Goal: Complete application form

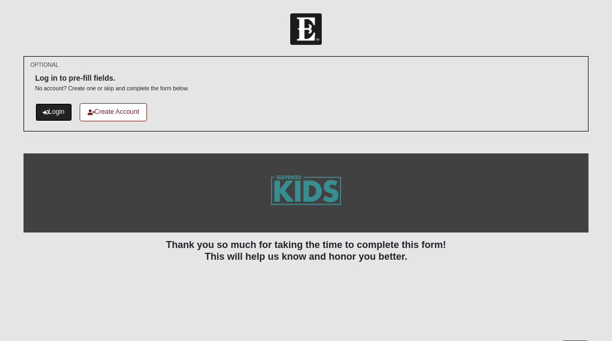
drag, startPoint x: 0, startPoint y: 0, endPoint x: 65, endPoint y: 113, distance: 130.8
click at [65, 113] on link "Login" at bounding box center [53, 112] width 37 height 18
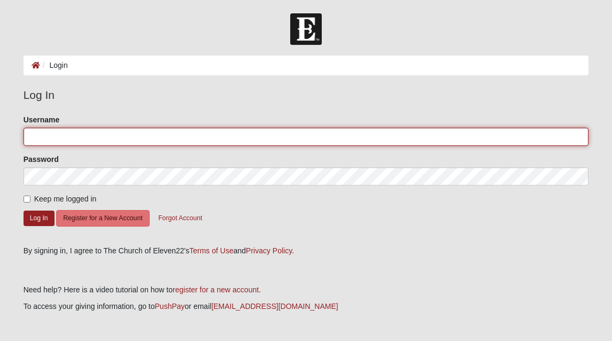
click at [67, 141] on input "Username" at bounding box center [307, 137] width 566 height 18
type input "[EMAIL_ADDRESS][DOMAIN_NAME]"
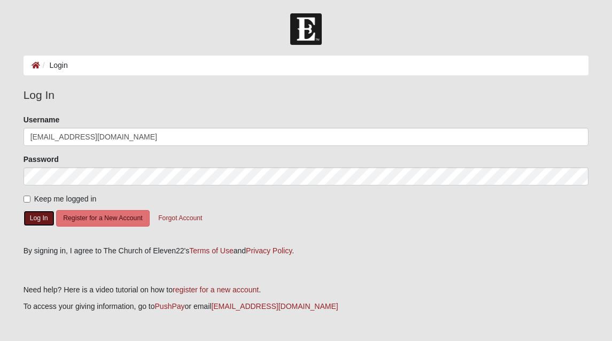
click at [34, 220] on button "Log In" at bounding box center [39, 219] width 31 height 16
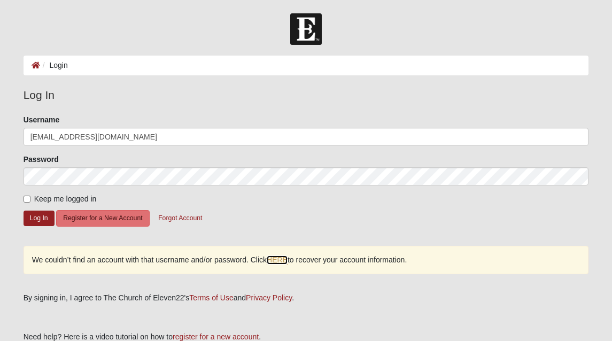
click at [278, 257] on link "HERE" at bounding box center [277, 260] width 21 height 9
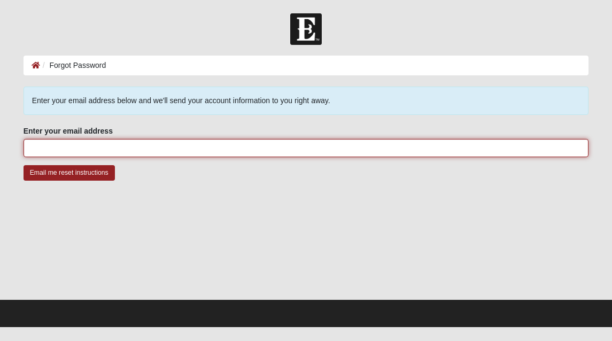
drag, startPoint x: 0, startPoint y: 0, endPoint x: 270, endPoint y: 151, distance: 308.8
click at [270, 151] on input "Enter your email address" at bounding box center [307, 148] width 566 height 18
type input "kkhaywood@cfl.rr.com"
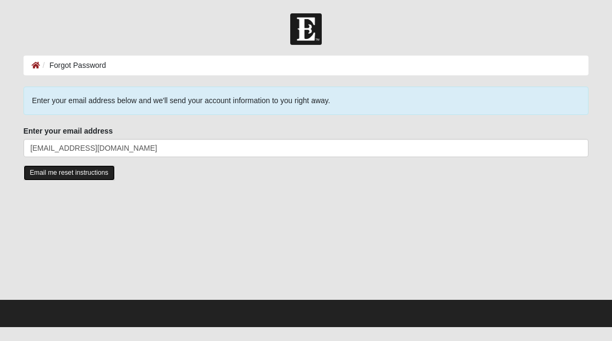
click at [102, 172] on input "Email me reset instructions" at bounding box center [69, 173] width 91 height 16
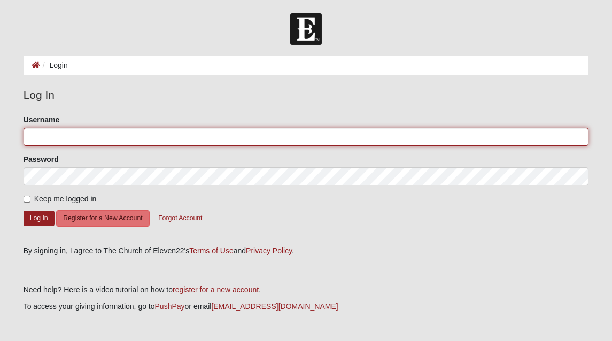
drag, startPoint x: 0, startPoint y: 0, endPoint x: 143, endPoint y: 141, distance: 200.8
click at [143, 141] on input "Username" at bounding box center [307, 137] width 566 height 18
type input "kaylahaywood"
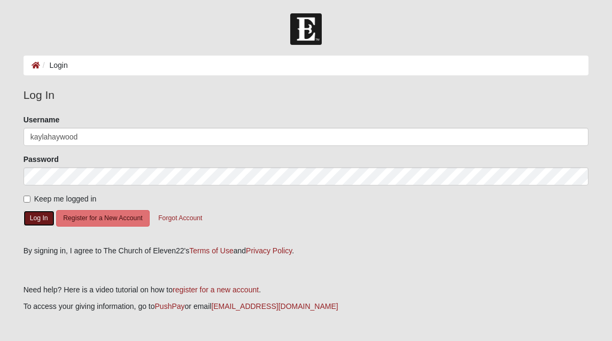
click at [45, 214] on button "Log In" at bounding box center [39, 219] width 31 height 16
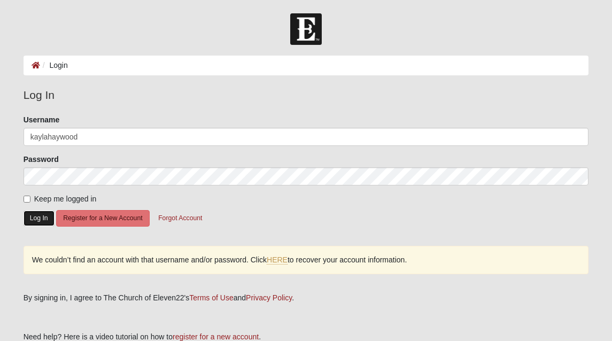
drag, startPoint x: 143, startPoint y: 141, endPoint x: 36, endPoint y: 215, distance: 130.2
click at [36, 215] on button "Log In" at bounding box center [39, 219] width 31 height 16
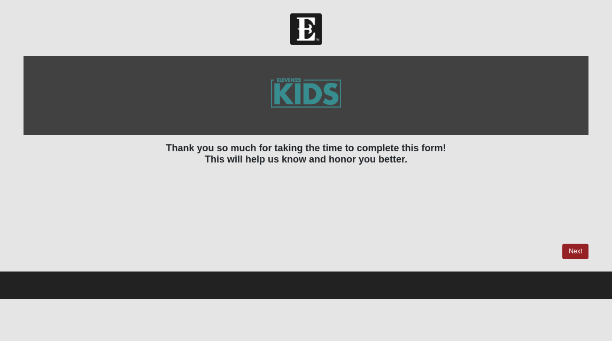
click at [465, 128] on div at bounding box center [307, 95] width 566 height 79
drag, startPoint x: 465, startPoint y: 128, endPoint x: 574, endPoint y: 249, distance: 162.8
click at [574, 249] on link "Next" at bounding box center [576, 252] width 26 height 16
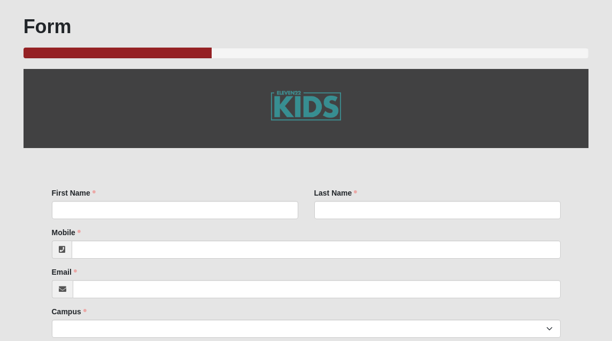
scroll to position [78, 0]
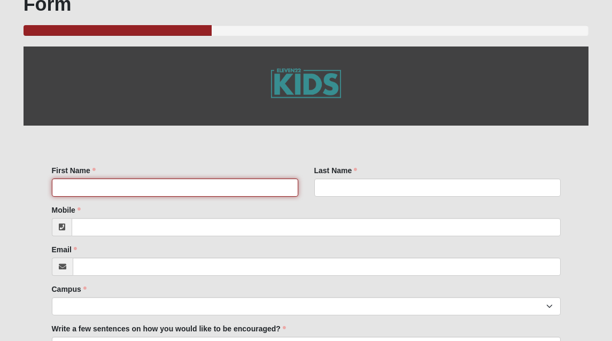
drag, startPoint x: 574, startPoint y: 249, endPoint x: 235, endPoint y: 183, distance: 345.2
click at [235, 183] on input "First Name" at bounding box center [175, 188] width 247 height 18
type input "KAYLA"
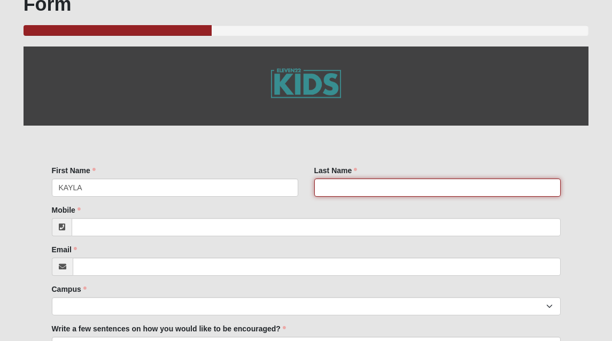
type input "[PERSON_NAME]"
type input "4076809835"
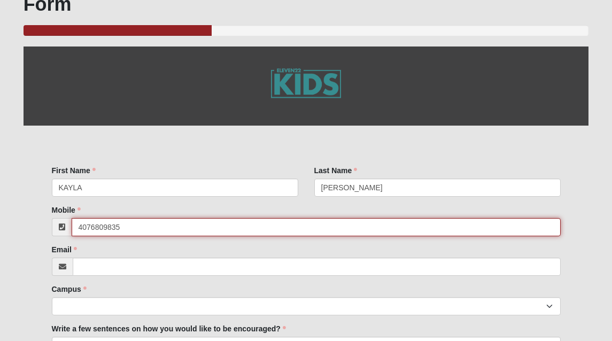
type input "[EMAIL_ADDRESS][DOMAIN_NAME]"
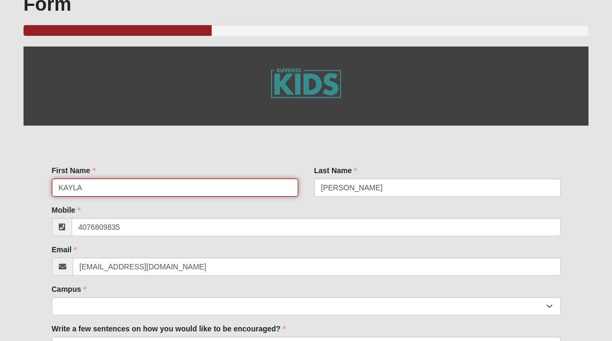
type input "[PHONE_NUMBER]"
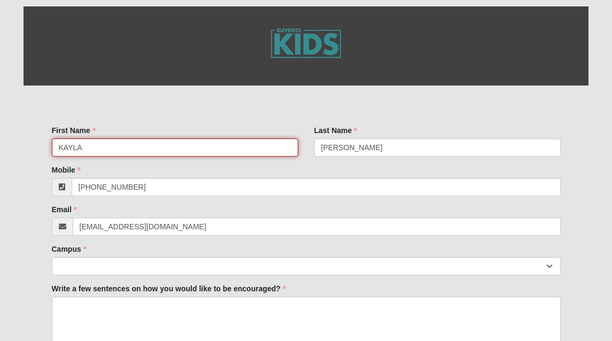
scroll to position [122, 0]
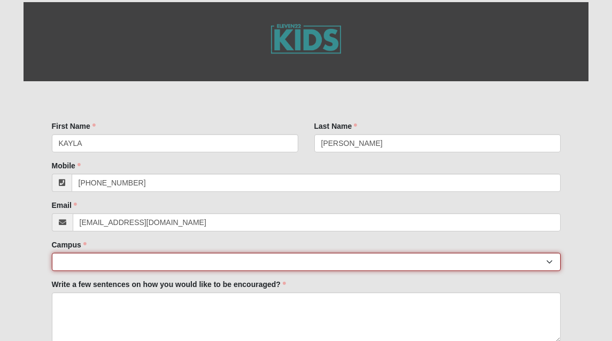
click at [158, 260] on select "[GEOGRAPHIC_DATA] [GEOGRAPHIC_DATA] (Coming Soon) Eleven22 Online [PERSON_NAME]…" at bounding box center [306, 262] width 509 height 18
select select "3"
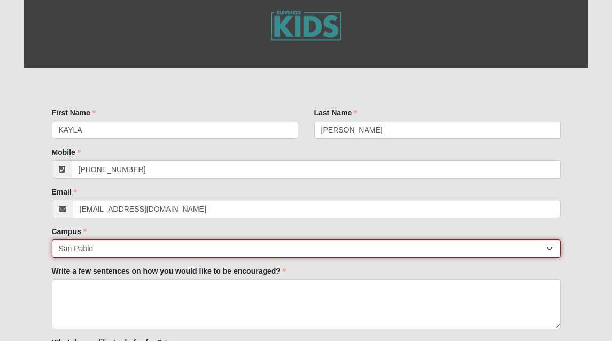
scroll to position [179, 0]
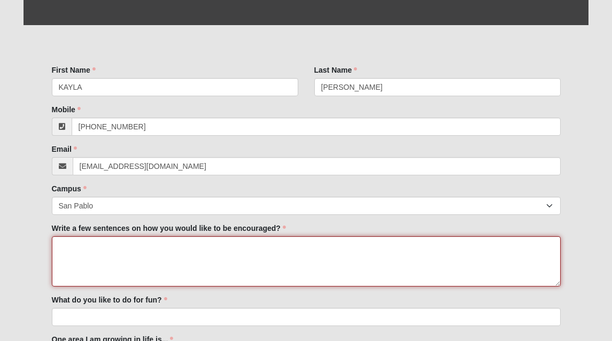
click at [110, 272] on textarea "Write a few sentences on how you would like to be encouraged?" at bounding box center [306, 261] width 509 height 50
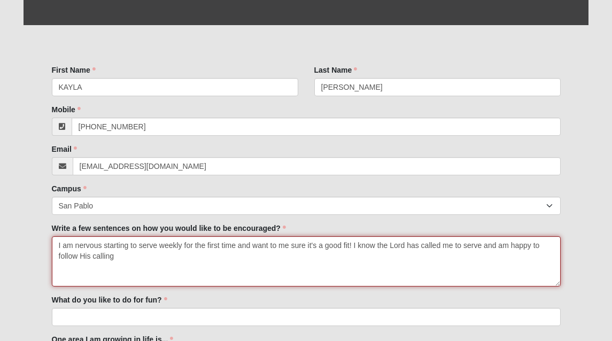
drag, startPoint x: 110, startPoint y: 272, endPoint x: 286, endPoint y: 248, distance: 177.0
click at [286, 248] on textarea "I am nervous starting to serve weekly for the first time and want to me sure it…" at bounding box center [306, 261] width 509 height 50
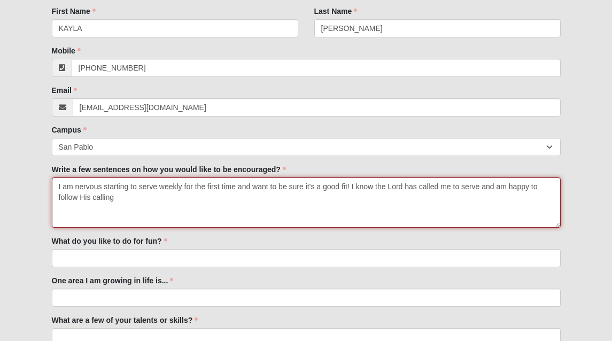
scroll to position [251, 0]
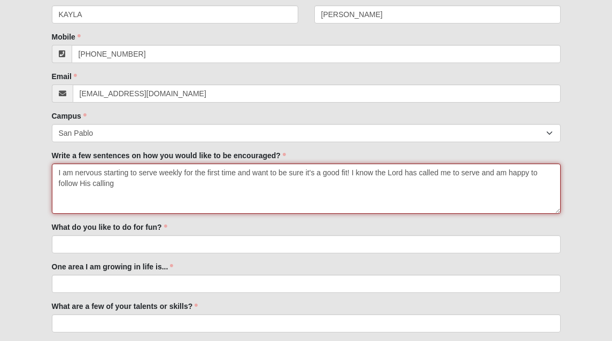
type textarea "I am nervous starting to serve weekly for the first time and want to be sure it…"
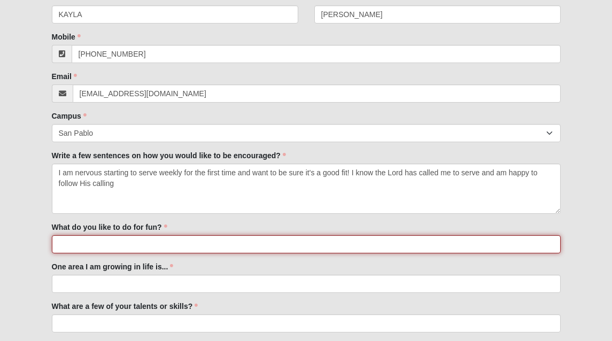
drag, startPoint x: 286, startPoint y: 248, endPoint x: 247, endPoint y: 249, distance: 38.5
click at [247, 249] on input "What do you like to do for fun?" at bounding box center [306, 244] width 509 height 18
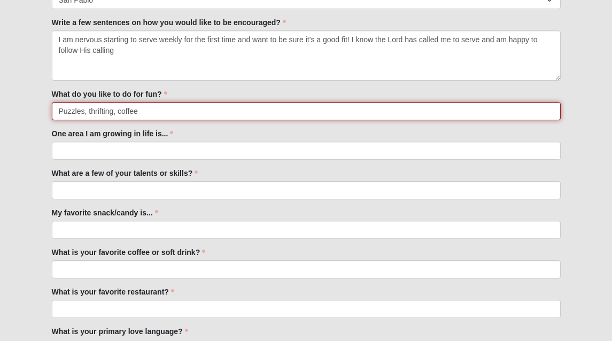
scroll to position [486, 0]
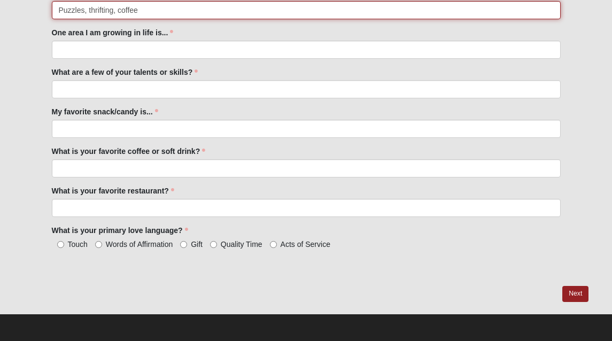
type input "Puzzles, thrifting, coffee"
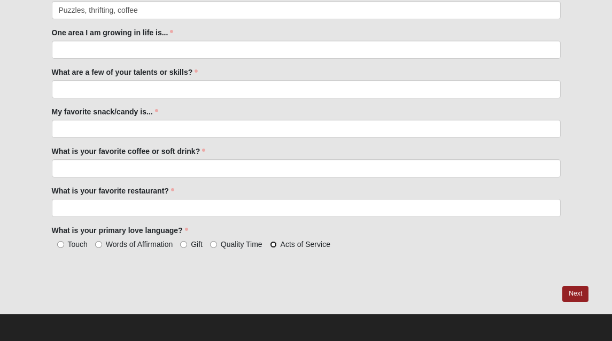
drag, startPoint x: 247, startPoint y: 249, endPoint x: 275, endPoint y: 247, distance: 28.4
click at [275, 247] on input "Acts of Service" at bounding box center [273, 244] width 7 height 7
radio input "true"
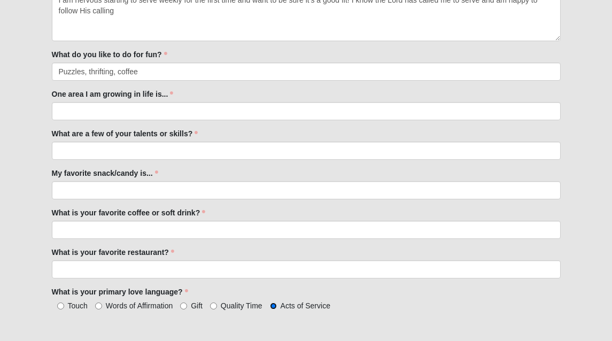
scroll to position [400, 0]
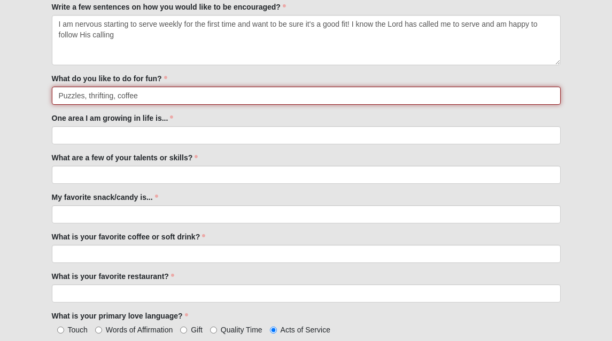
drag, startPoint x: 275, startPoint y: 247, endPoint x: 205, endPoint y: 94, distance: 168.9
click at [205, 94] on input "Puzzles, thrifting, coffee" at bounding box center [306, 96] width 509 height 18
type input "Puzzles, thrifting, coffee, lifting weights, walking on the beach"
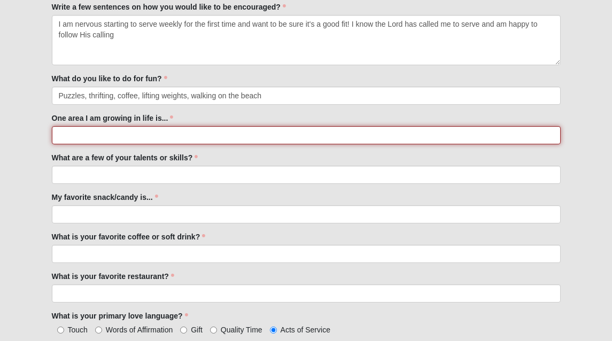
click at [164, 134] on input "One area I am growing in life is..." at bounding box center [306, 135] width 509 height 18
click at [95, 136] on input "Patience, [MEDICAL_DATA]" at bounding box center [306, 135] width 509 height 18
type input "[MEDICAL_DATA]"
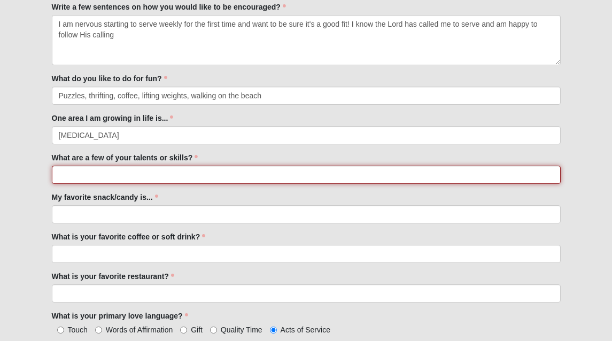
drag, startPoint x: 95, startPoint y: 136, endPoint x: 94, endPoint y: 179, distance: 42.8
click at [94, 179] on input "What are a few of your talents or skills?" at bounding box center [306, 175] width 509 height 18
type input "P"
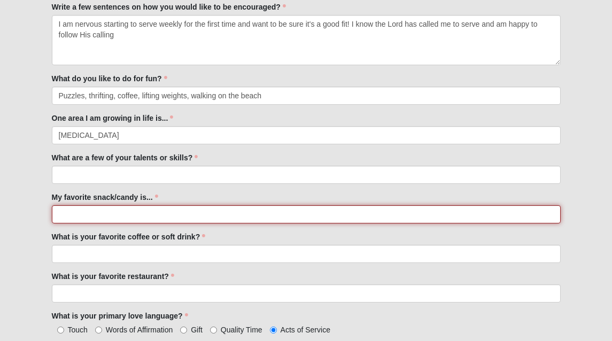
click at [117, 214] on input "My favorite snack/candy is..." at bounding box center [306, 214] width 509 height 18
type input "Dark chocolate"
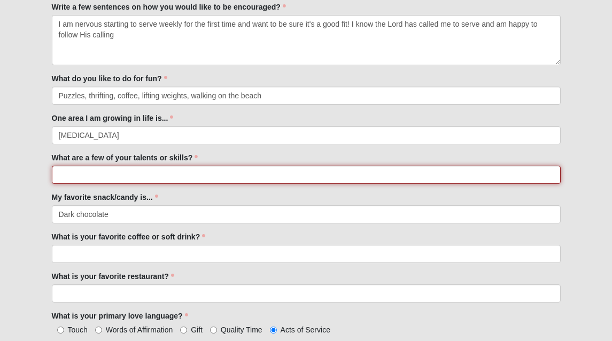
drag, startPoint x: 94, startPoint y: 179, endPoint x: 175, endPoint y: 175, distance: 81.9
click at [175, 175] on input "What are a few of your talents or skills?" at bounding box center [306, 175] width 509 height 18
type input "Making others feel welcome, listening, cooperating with others"
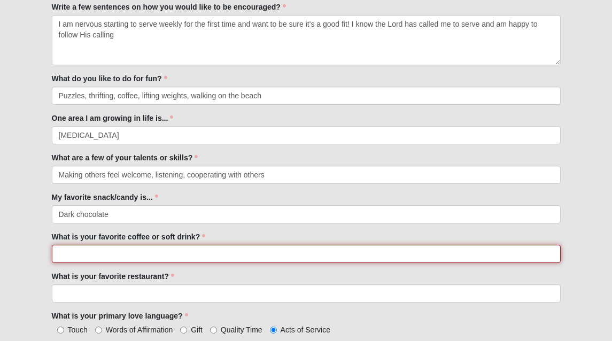
click at [193, 249] on input "What is your favorite coffee or soft drink?" at bounding box center [306, 254] width 509 height 18
type input "C"
drag, startPoint x: 193, startPoint y: 249, endPoint x: 57, endPoint y: 255, distance: 135.9
click at [57, 255] on input "Iced blondie half sweet from sevenbrew is the best" at bounding box center [306, 254] width 509 height 18
type input "coffee! Iced blondie half sweet from sevenbrew is the best"
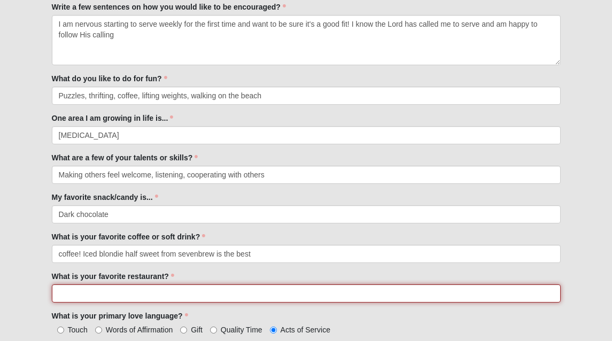
drag, startPoint x: 57, startPoint y: 255, endPoint x: 122, endPoint y: 289, distance: 73.9
click at [122, 289] on input "What is your favorite restaurant?" at bounding box center [306, 293] width 509 height 18
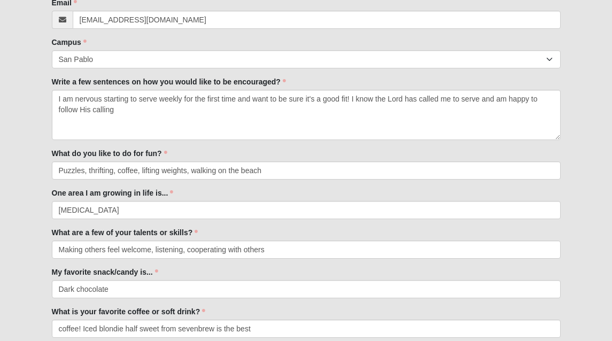
scroll to position [486, 0]
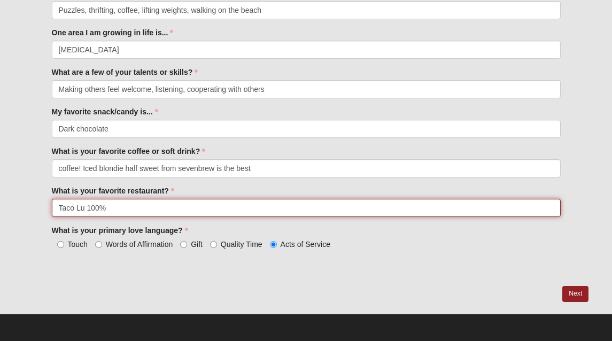
type input "Taco Lu 100%"
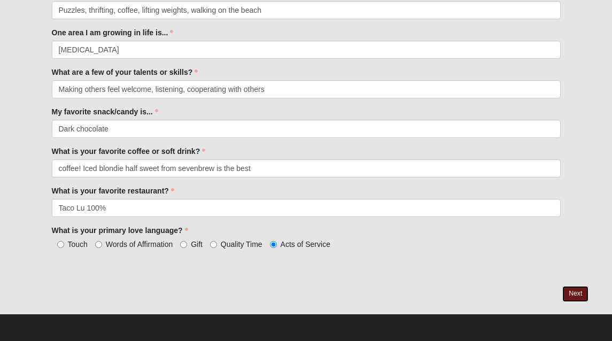
click at [582, 292] on link "Next" at bounding box center [576, 294] width 26 height 16
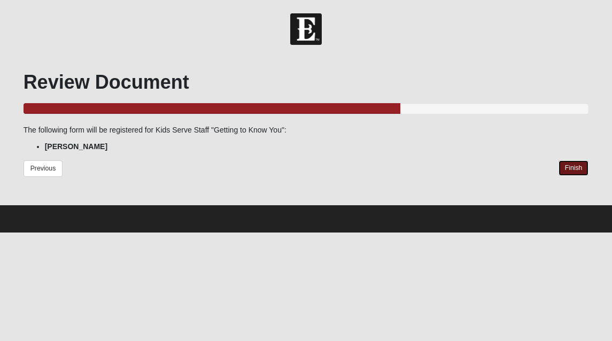
click at [571, 168] on link "Finish" at bounding box center [574, 168] width 30 height 16
